Goal: Use online tool/utility: Utilize a website feature to perform a specific function

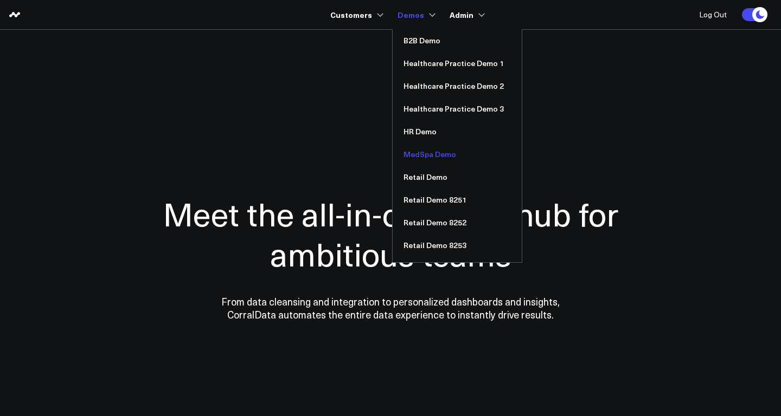
click at [427, 156] on link "MedSpa Demo" at bounding box center [457, 154] width 129 height 23
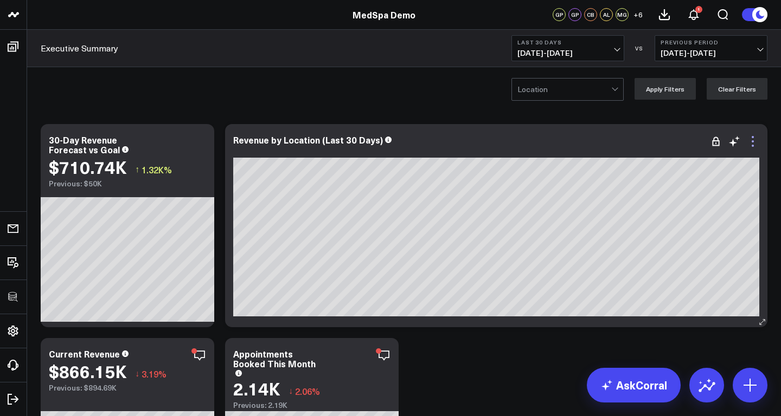
click at [753, 142] on icon at bounding box center [752, 141] width 2 height 2
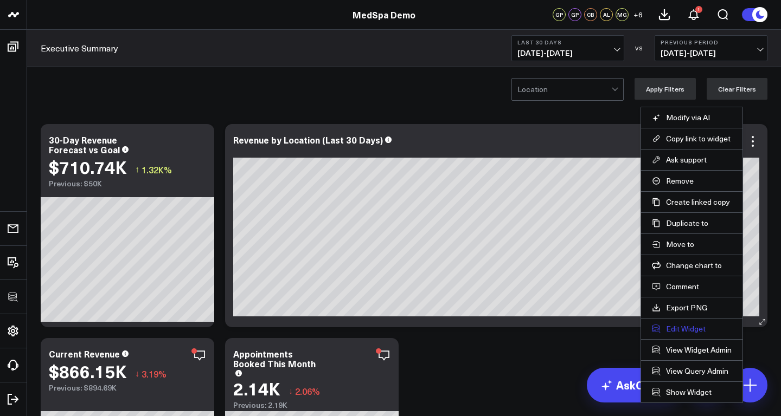
click at [692, 327] on button "Edit Widget" at bounding box center [692, 329] width 80 height 10
